Goal: Task Accomplishment & Management: Use online tool/utility

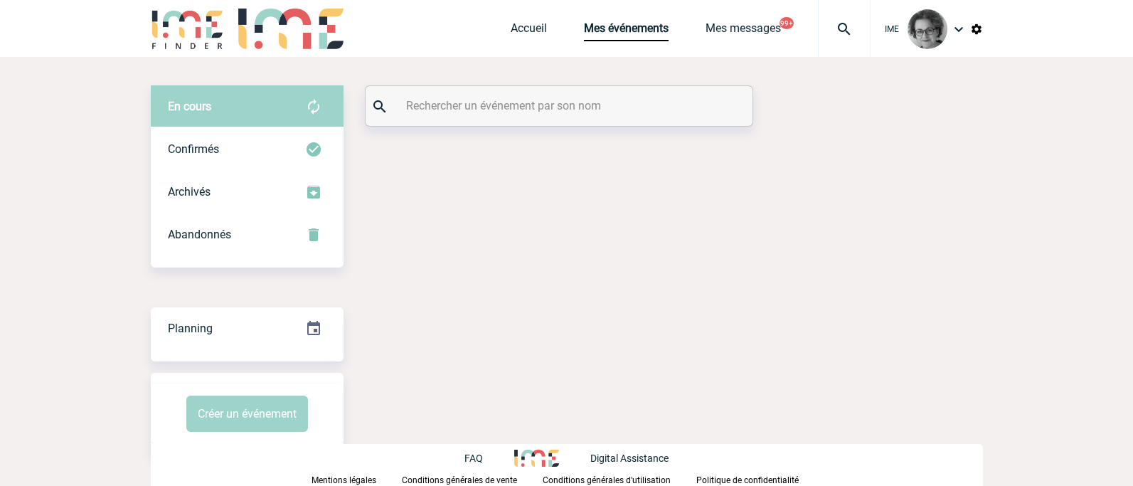
click at [540, 114] on input "text" at bounding box center [561, 105] width 317 height 21
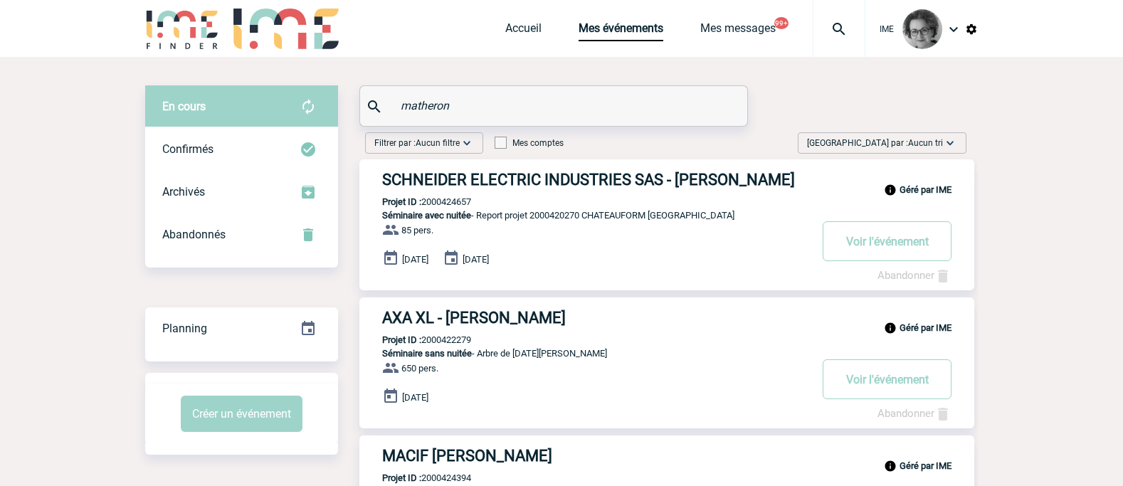
type input "matheron"
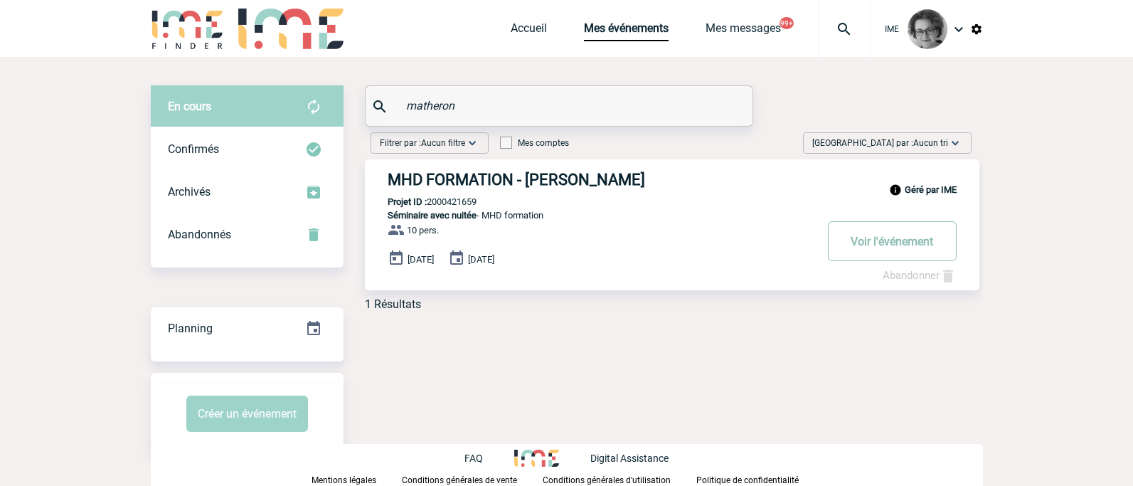
click at [887, 248] on button "Voir l'événement" at bounding box center [892, 241] width 129 height 40
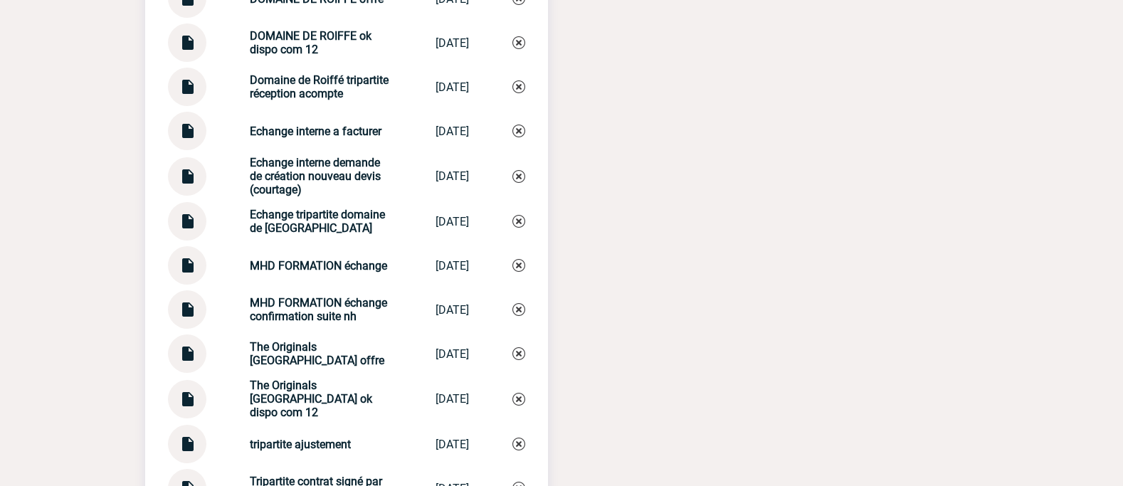
scroll to position [2333, 0]
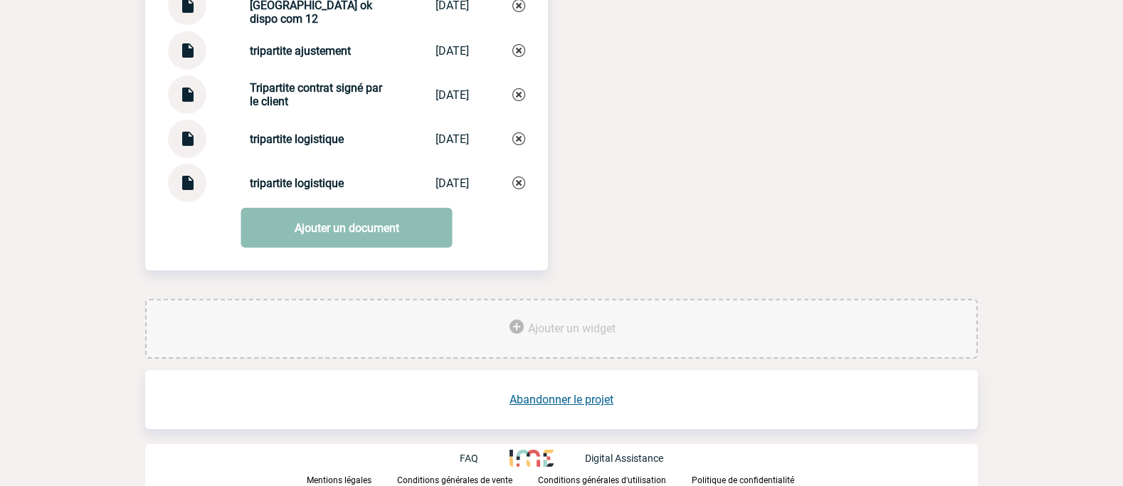
click at [317, 235] on link "Ajouter un document" at bounding box center [346, 228] width 211 height 40
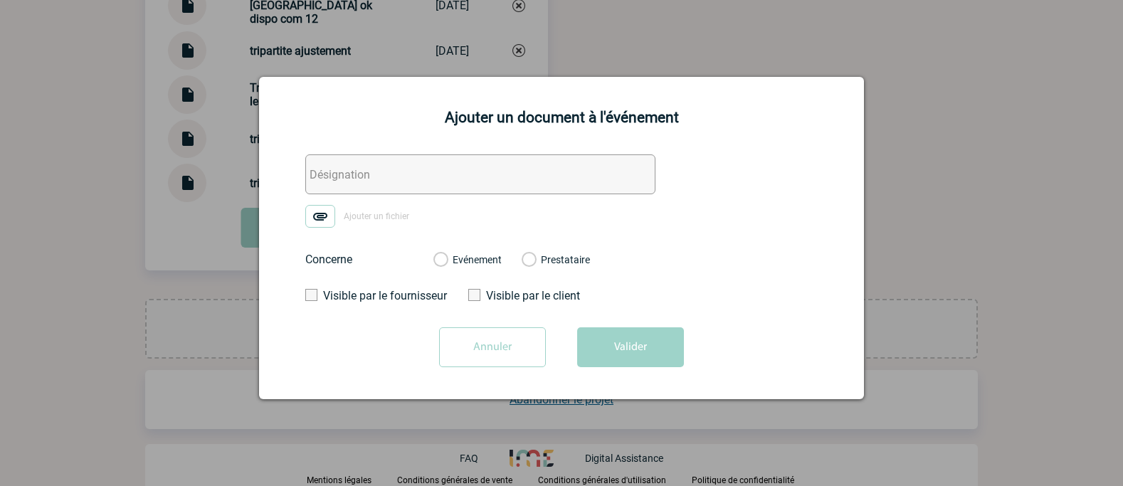
click at [425, 169] on input "text" at bounding box center [480, 174] width 350 height 40
type input "tripartite modif facture"
click at [443, 262] on label "Evénement" at bounding box center [440, 260] width 14 height 13
click at [0, 0] on input "Evénement" at bounding box center [0, 0] width 0 height 0
click at [314, 218] on img at bounding box center [320, 216] width 30 height 23
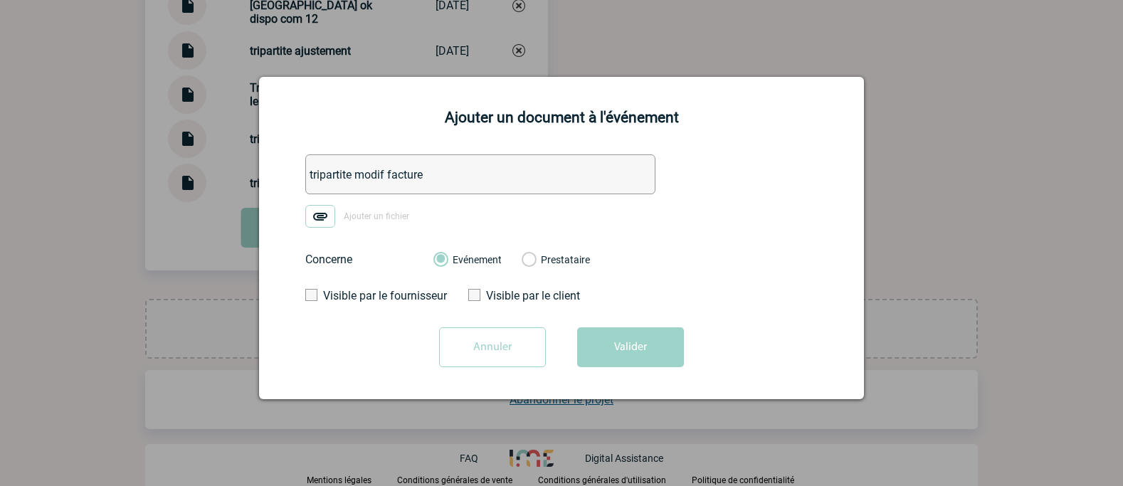
click at [0, 0] on input "Ajouter un fichier" at bounding box center [0, 0] width 0 height 0
click at [647, 351] on button "Valider" at bounding box center [630, 347] width 107 height 40
